Goal: Check status: Check status

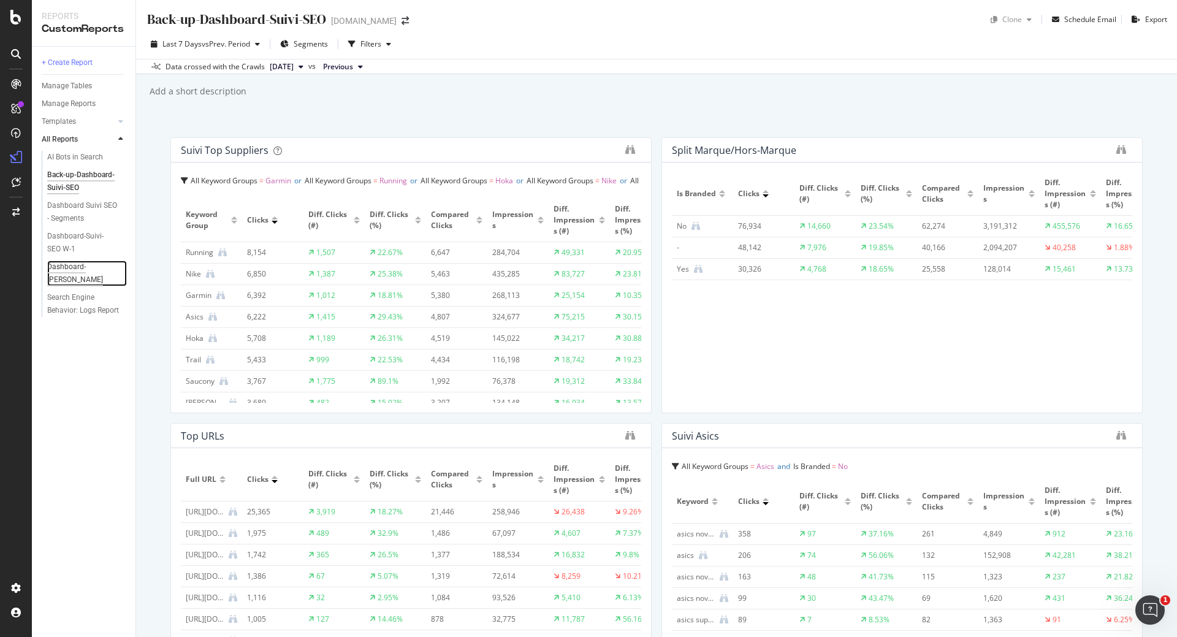
click at [70, 267] on div "Dashboard-[PERSON_NAME]" at bounding box center [82, 273] width 70 height 26
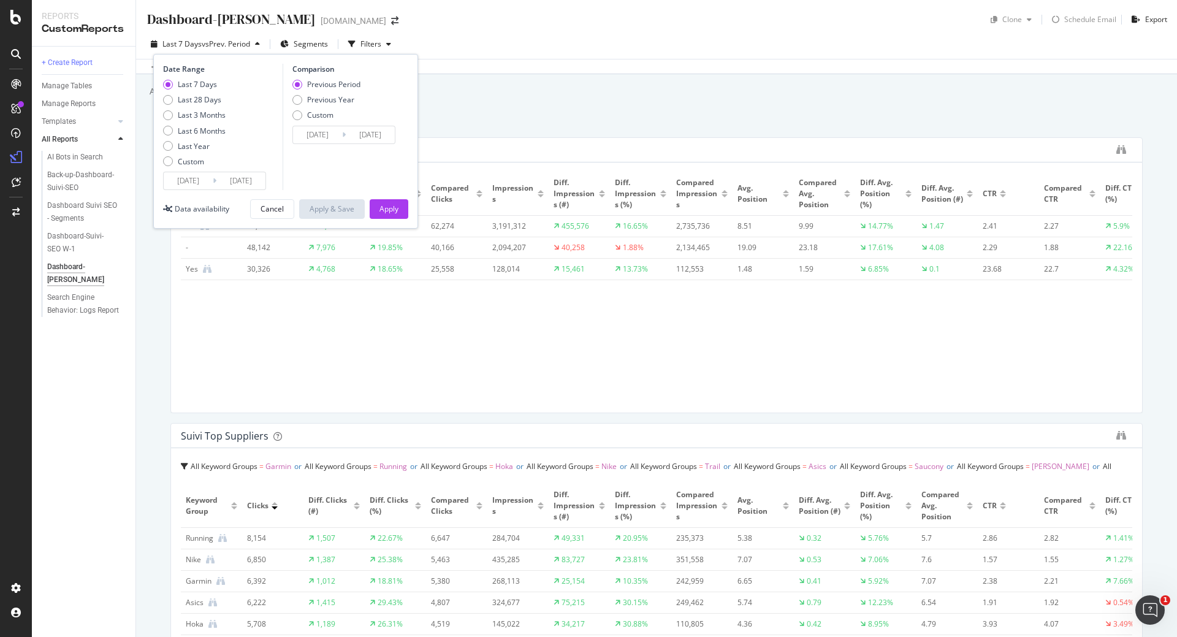
type input "[DATE]"
click at [167, 97] on div "Last 28 Days" at bounding box center [168, 100] width 10 height 10
type input "[DATE]"
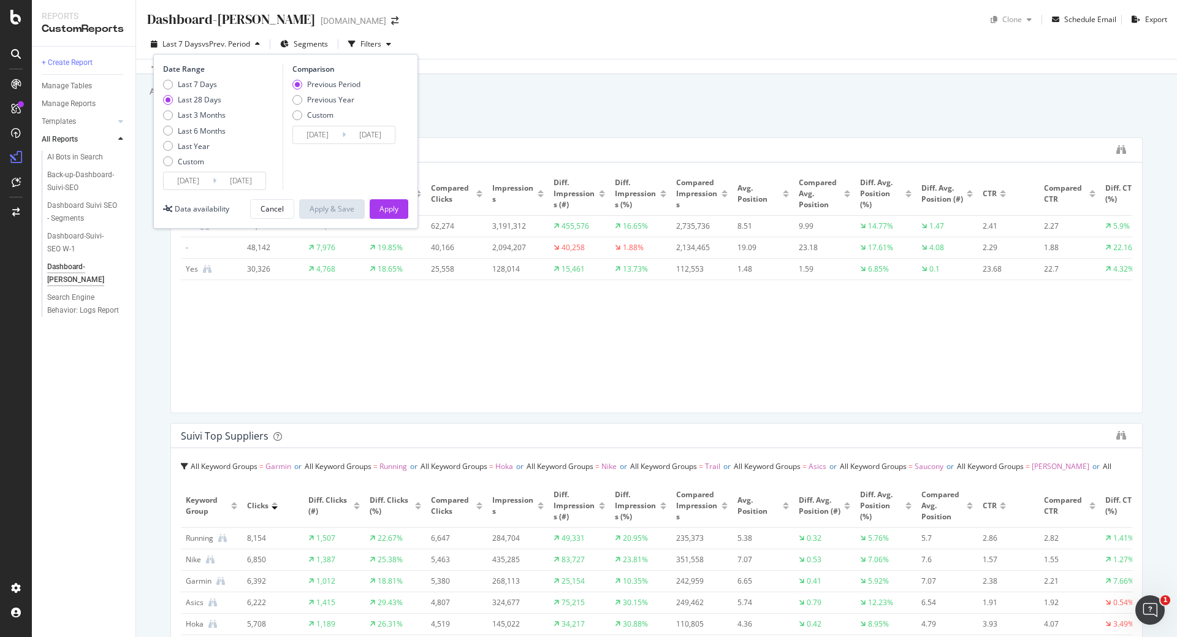
type input "[DATE]"
click at [297, 100] on div "Previous Year" at bounding box center [297, 100] width 10 height 10
type input "[DATE]"
click at [382, 210] on div "Apply" at bounding box center [388, 208] width 19 height 10
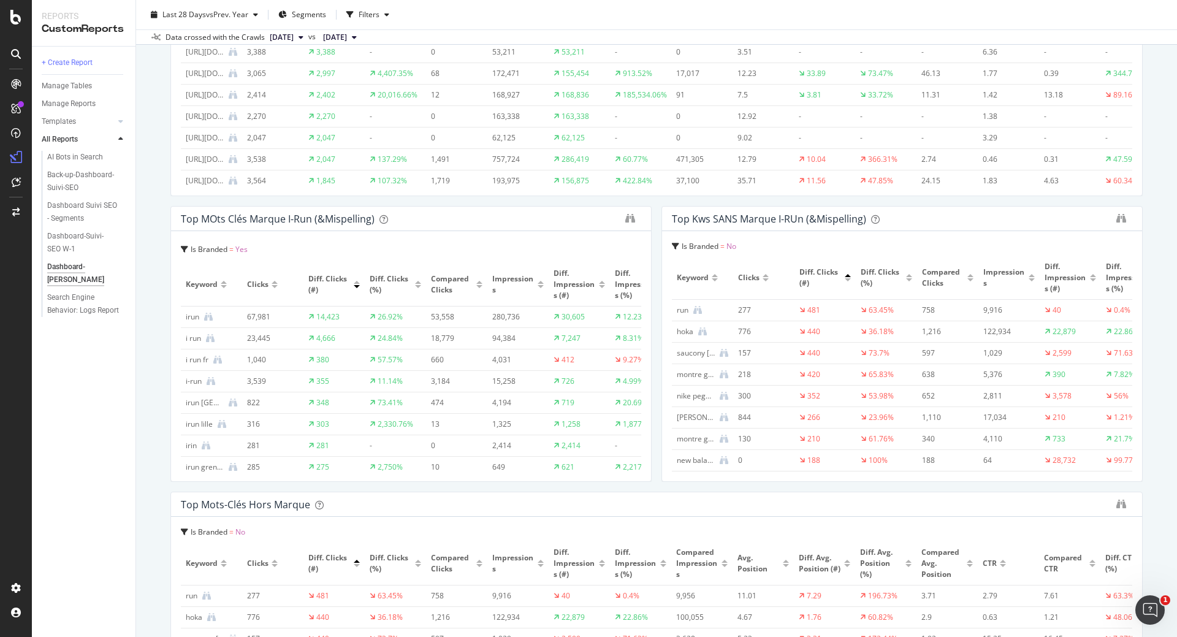
scroll to position [0, 534]
